Goal: Task Accomplishment & Management: Use online tool/utility

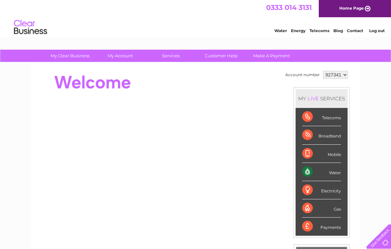
click at [171, 94] on div at bounding box center [158, 82] width 241 height 26
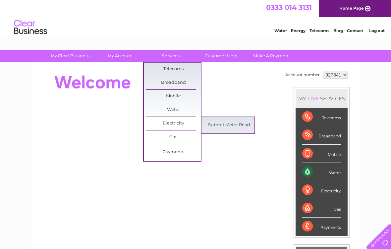
click at [242, 125] on link "Submit Meter Read" at bounding box center [229, 125] width 55 height 13
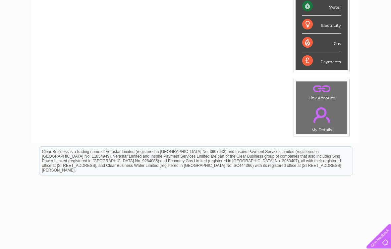
scroll to position [169, 0]
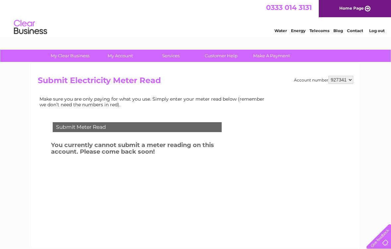
click at [133, 81] on h2 "Submit Electricity Meter Read" at bounding box center [195, 82] width 315 height 13
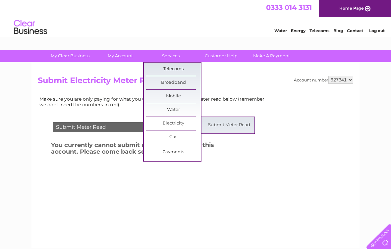
click at [237, 122] on link "Submit Meter Read" at bounding box center [229, 125] width 55 height 13
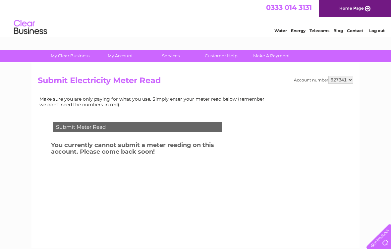
click at [162, 125] on div "Submit Meter Read" at bounding box center [137, 127] width 169 height 10
click at [118, 125] on div "Submit Meter Read" at bounding box center [137, 127] width 169 height 10
click at [110, 126] on div "Submit Meter Read" at bounding box center [137, 127] width 169 height 10
